Goal: Task Accomplishment & Management: Manage account settings

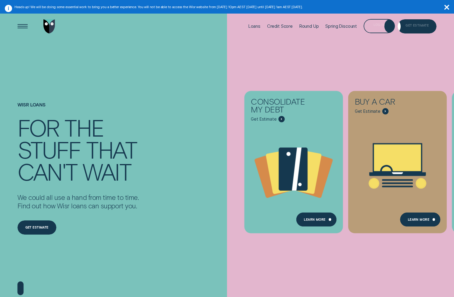
click at [407, 27] on div "Get Estimate" at bounding box center [416, 27] width 23 height 3
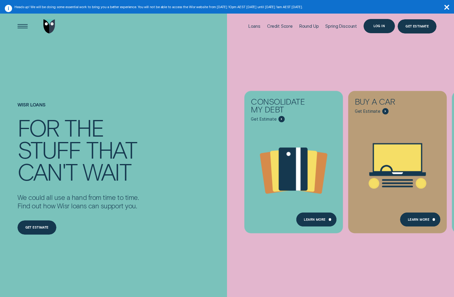
click at [382, 24] on div "Log in" at bounding box center [380, 26] width 32 height 14
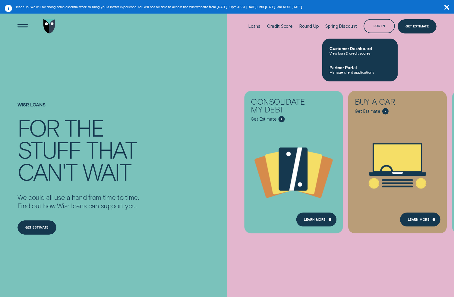
click at [351, 71] on span "Manage client applications" at bounding box center [360, 72] width 61 height 4
